Goal: Information Seeking & Learning: Stay updated

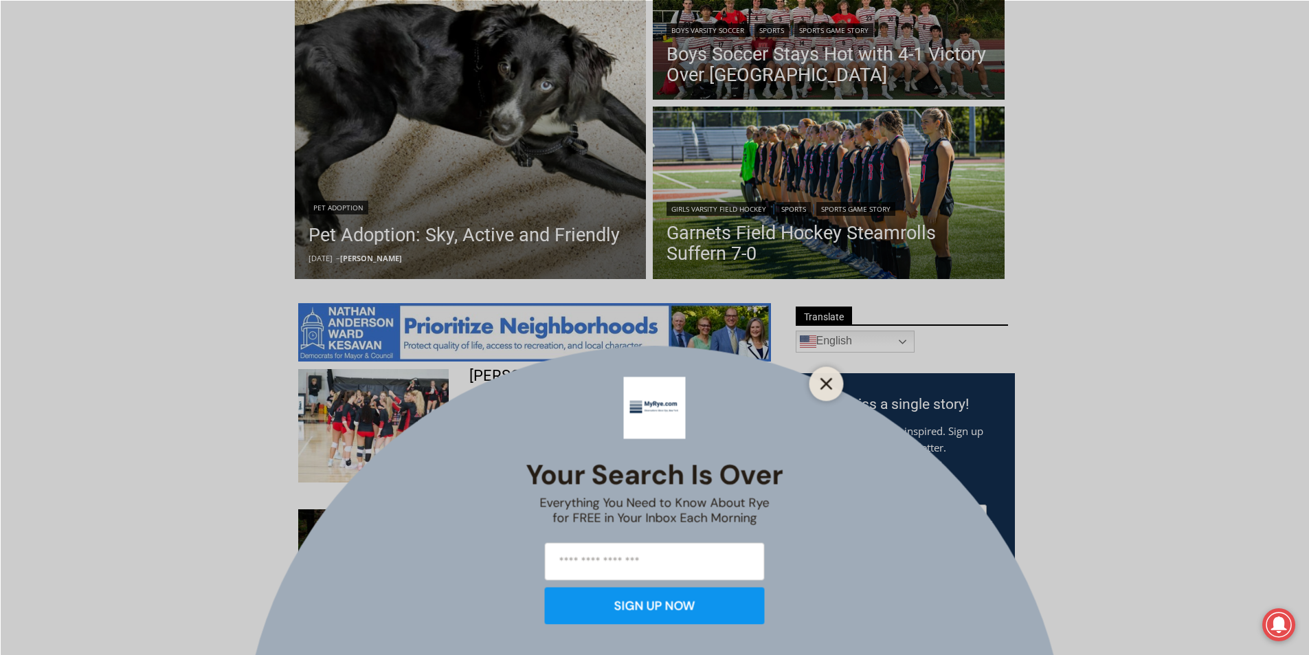
click at [828, 380] on icon "Close" at bounding box center [826, 383] width 12 height 12
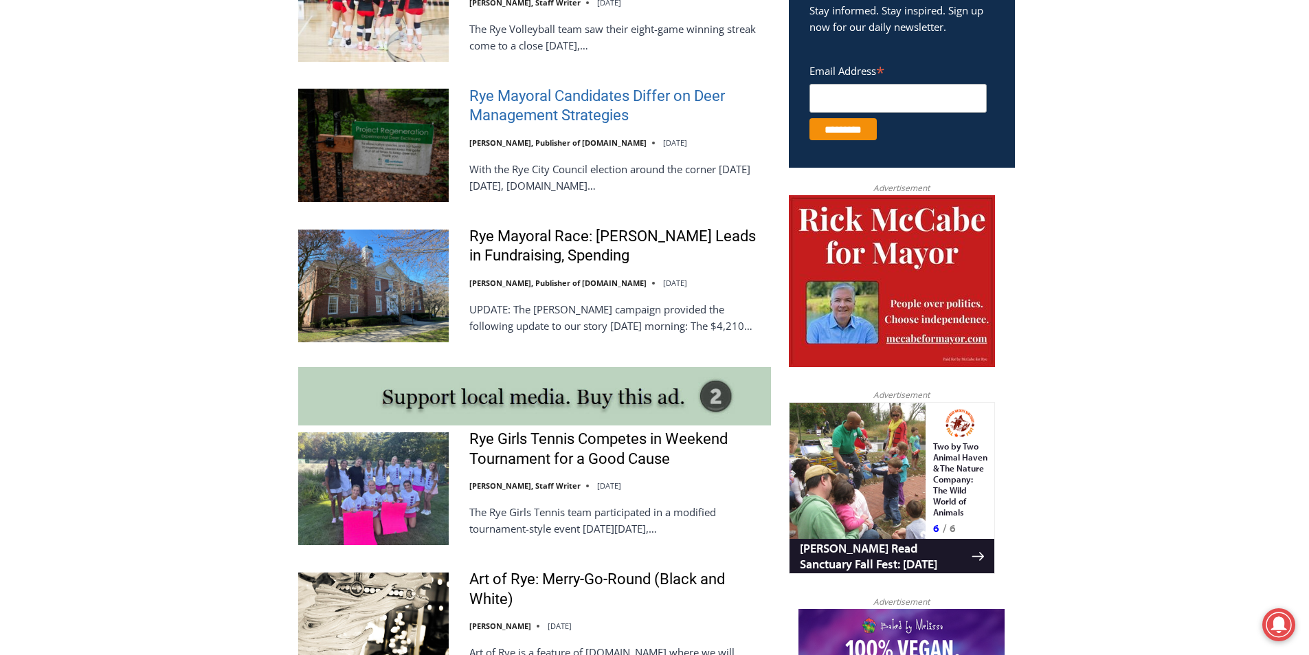
scroll to position [937, 0]
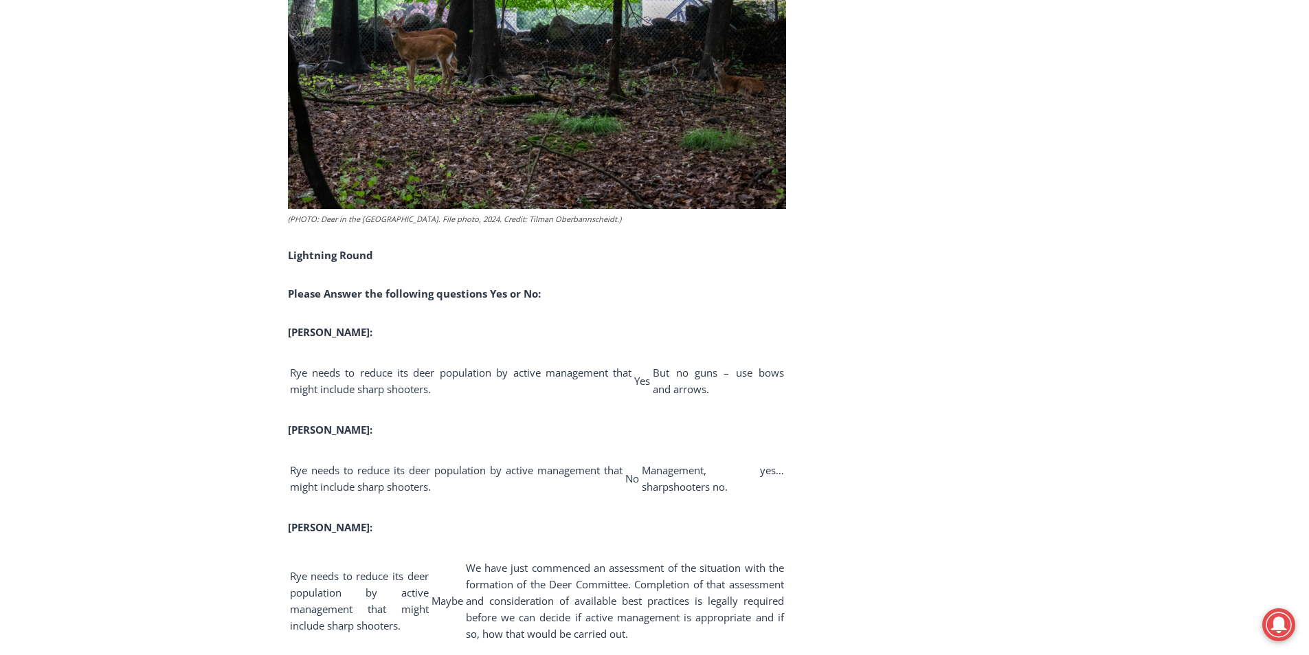
scroll to position [2679, 0]
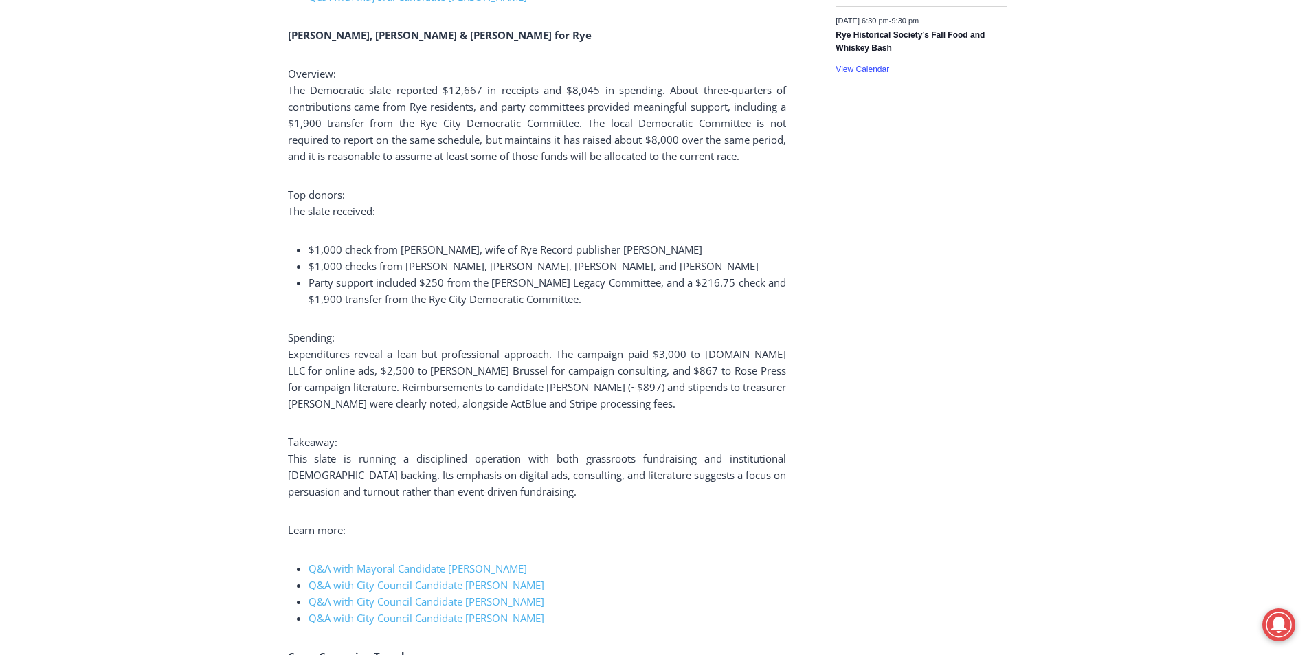
scroll to position [2611, 0]
